Goal: Task Accomplishment & Management: Complete application form

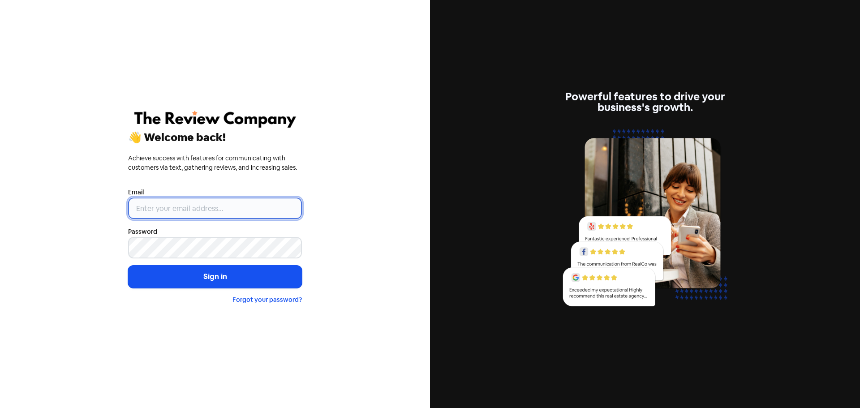
click at [158, 207] on input "email" at bounding box center [215, 209] width 174 height 22
type input "[PERSON_NAME][EMAIL_ADDRESS][DOMAIN_NAME]"
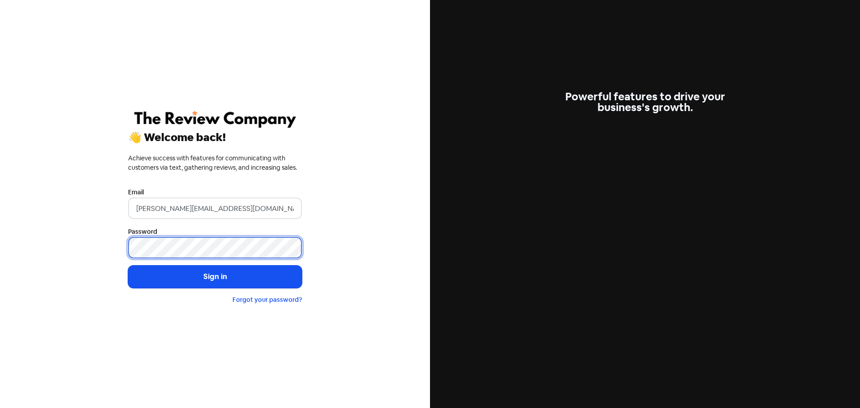
click at [128, 266] on button "Sign in" at bounding box center [215, 277] width 174 height 22
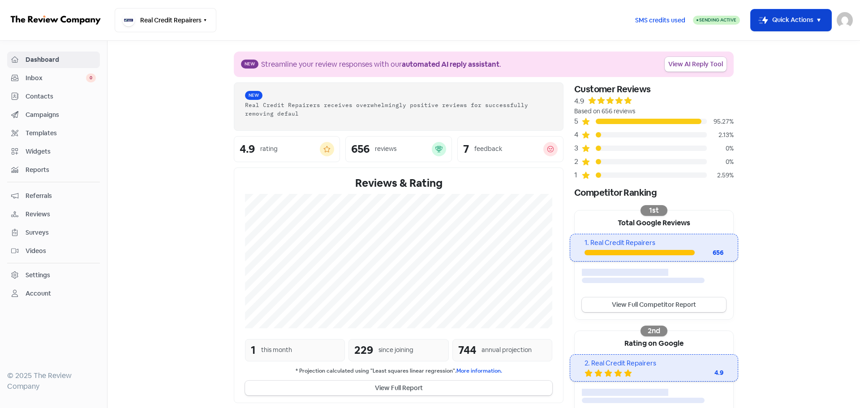
click at [787, 23] on button "Icon For Thunder-move Quick Actions" at bounding box center [791, 20] width 81 height 22
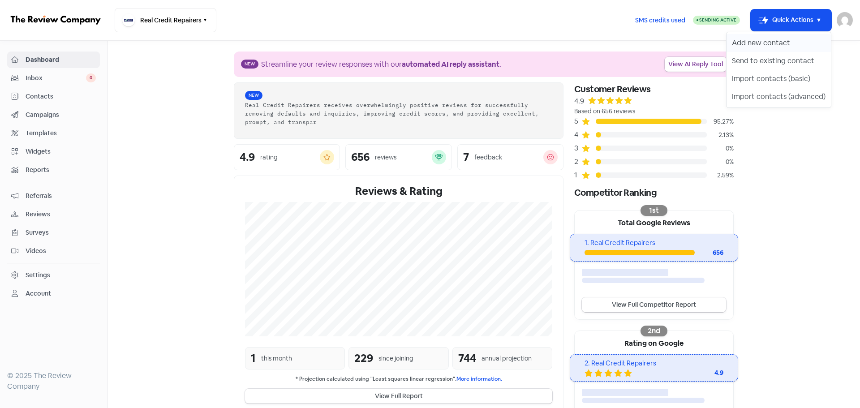
click at [764, 45] on button "Add new contact" at bounding box center [779, 43] width 104 height 18
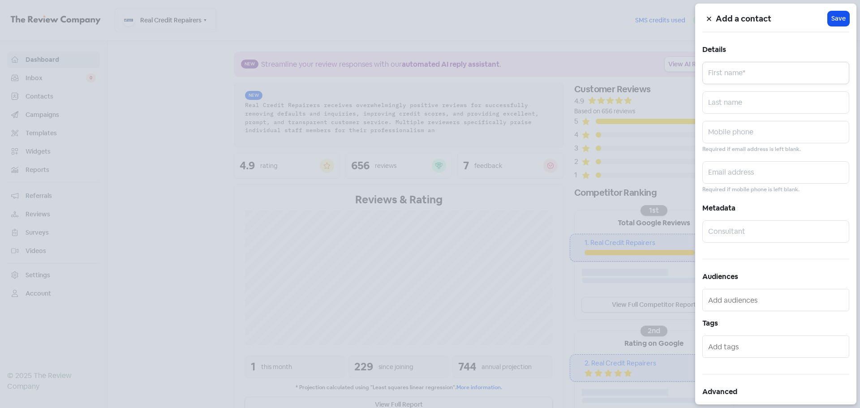
click at [751, 70] on input "text" at bounding box center [776, 73] width 147 height 22
paste input "MALCOM TSHUMA"
click at [736, 68] on input "MALCOM TSHUMA" at bounding box center [776, 73] width 147 height 22
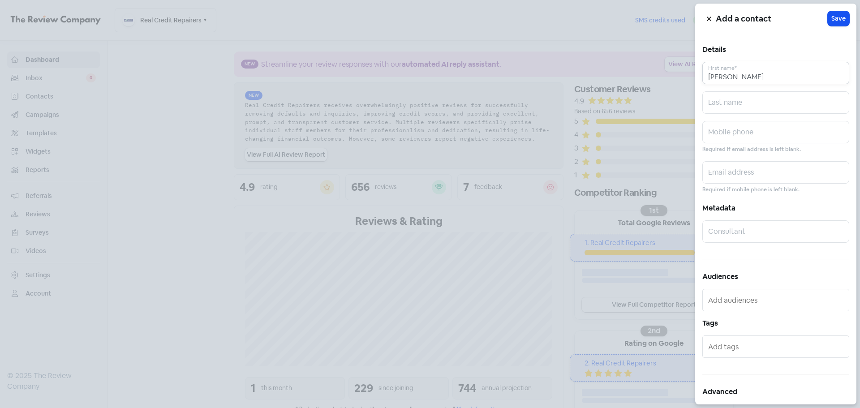
click at [757, 68] on input "MALCOM TSHUMA" at bounding box center [776, 73] width 147 height 22
type input "MALCOM"
paste input "TSHUMA"
type input "TSHUMA"
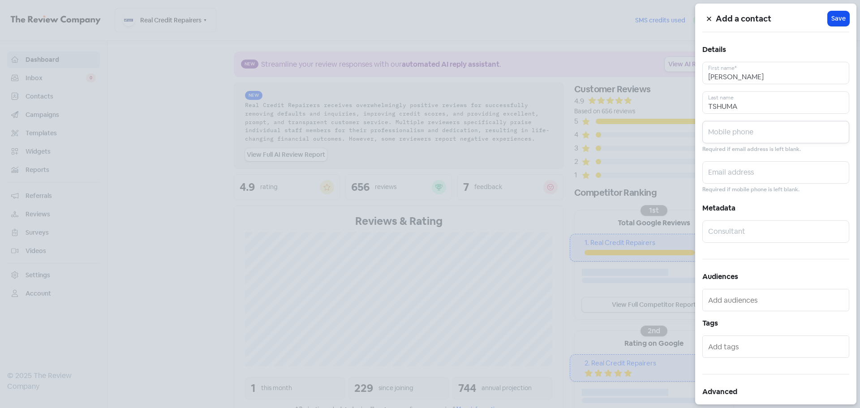
paste input "0420898622"
type input "0420898622"
paste input "tshumamalcom@gmail.com"
type input "tshumamalcom@gmail.com"
click at [837, 17] on span "Save" at bounding box center [839, 18] width 14 height 9
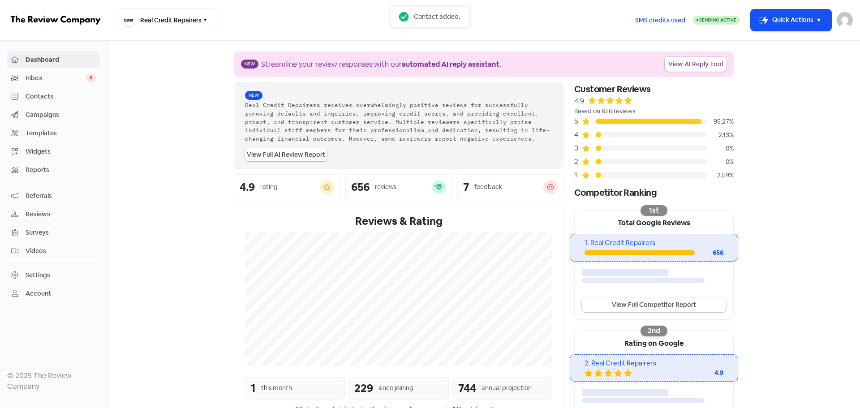
click at [780, 133] on section "New Streamline your review responses with our automated AI reply assistant . Vi…" at bounding box center [484, 300] width 753 height 518
